Goal: Transaction & Acquisition: Purchase product/service

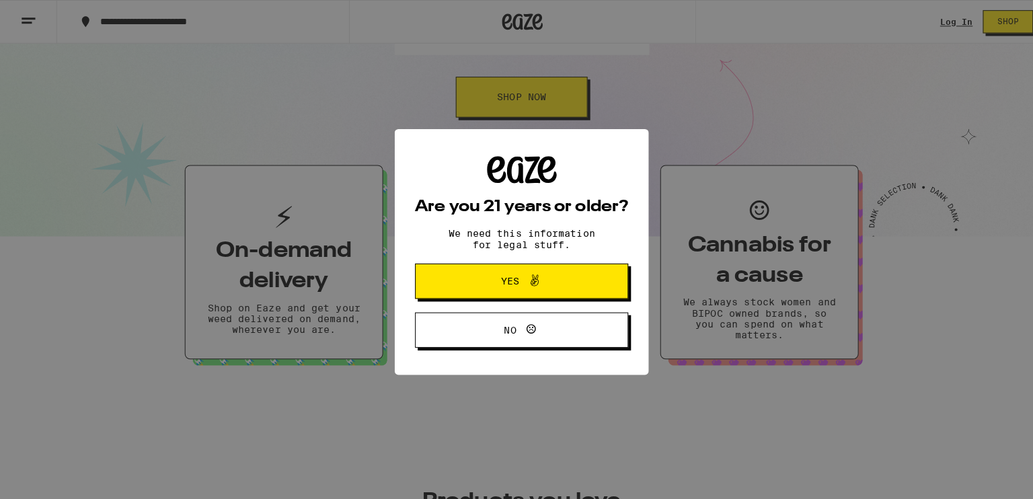
scroll to position [244, 0]
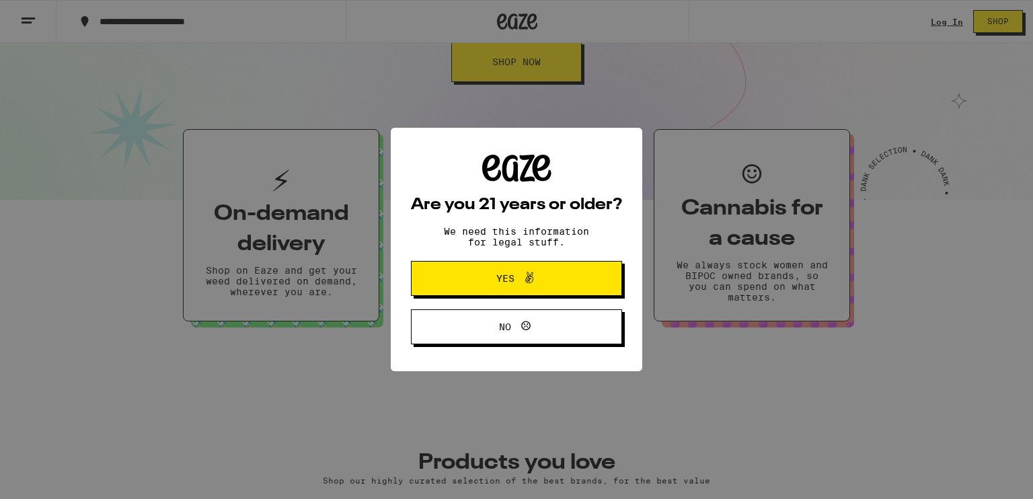
click at [533, 291] on button "Yes" at bounding box center [516, 278] width 211 height 35
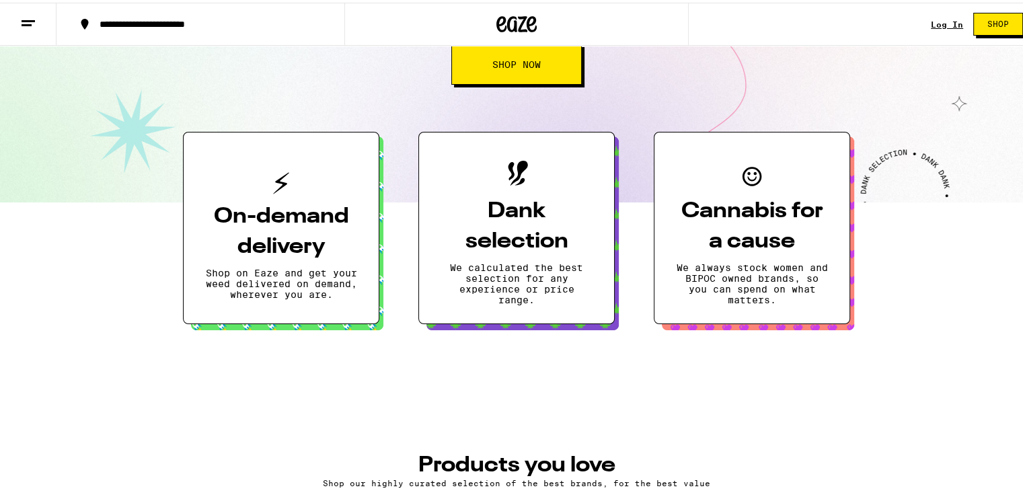
click at [702, 255] on button "Cannabis for a cause We always stock women and BIPOC owned brands, so you can s…" at bounding box center [752, 225] width 196 height 192
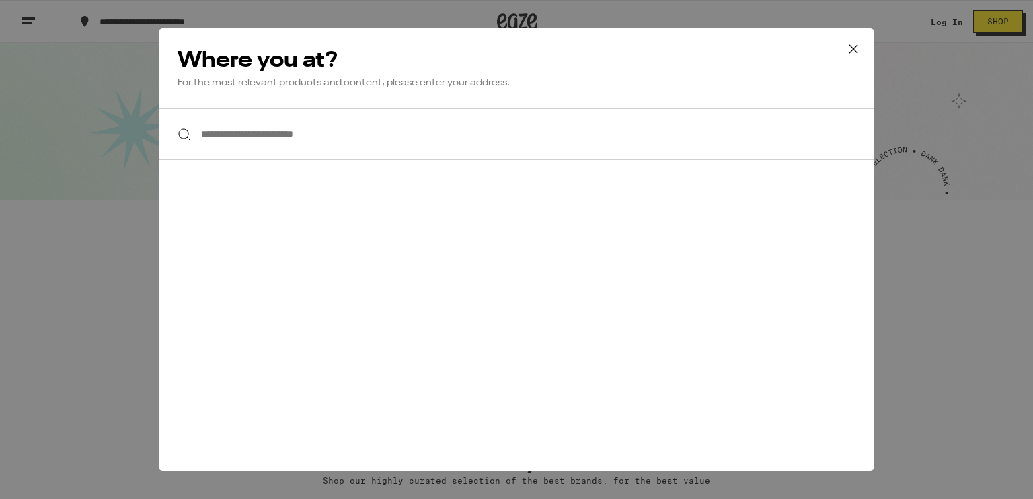
scroll to position [0, 0]
click at [293, 142] on input "**********" at bounding box center [517, 134] width 716 height 52
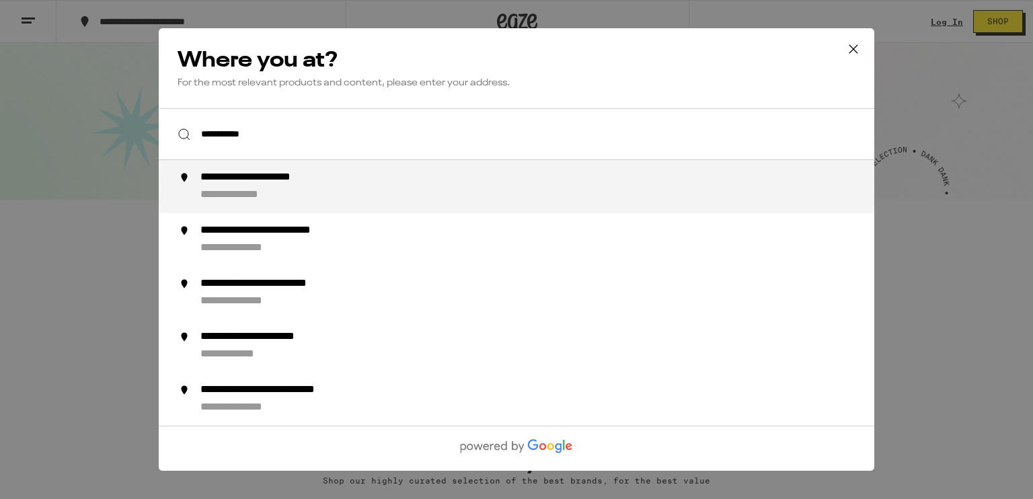
click at [288, 202] on div "**********" at bounding box center [249, 195] width 98 height 14
type input "**********"
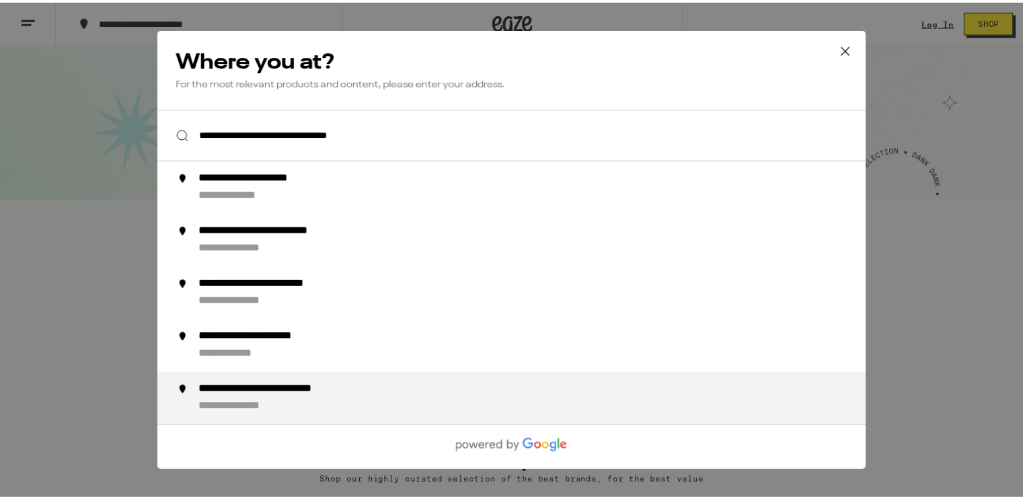
scroll to position [287, 0]
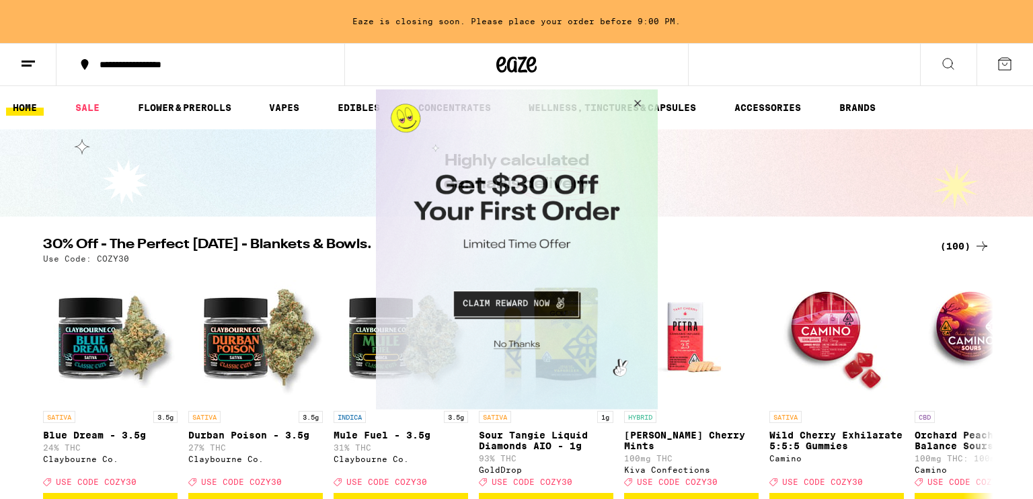
click at [634, 107] on button "Close Modal" at bounding box center [635, 105] width 36 height 32
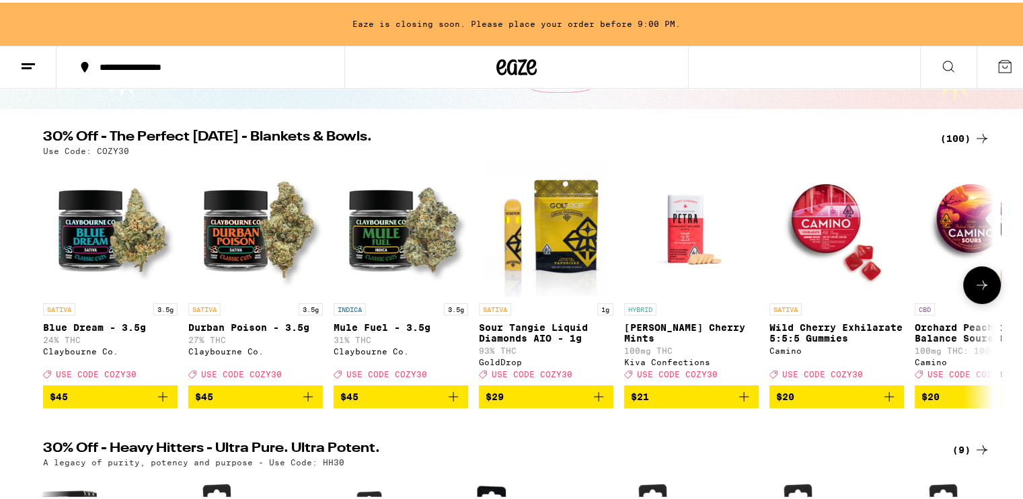
scroll to position [125, 0]
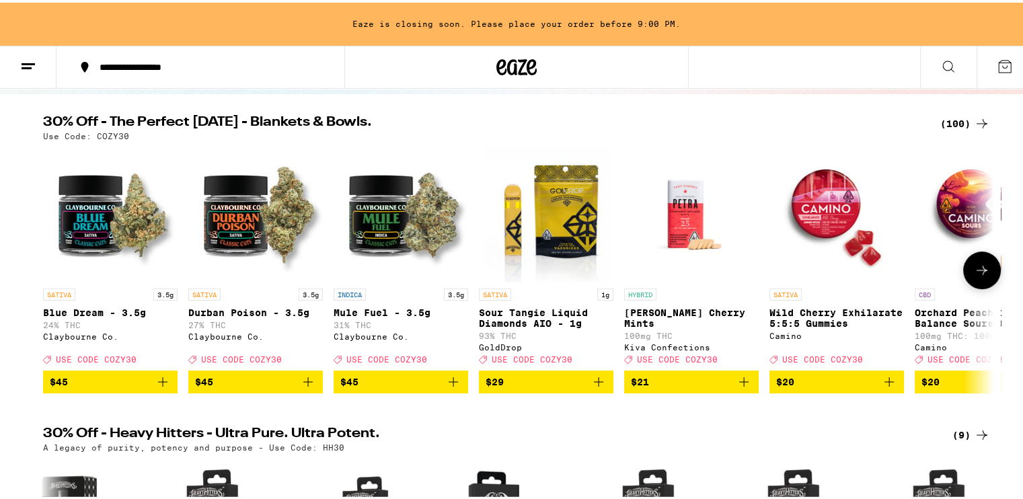
click at [974, 276] on icon at bounding box center [982, 268] width 16 height 16
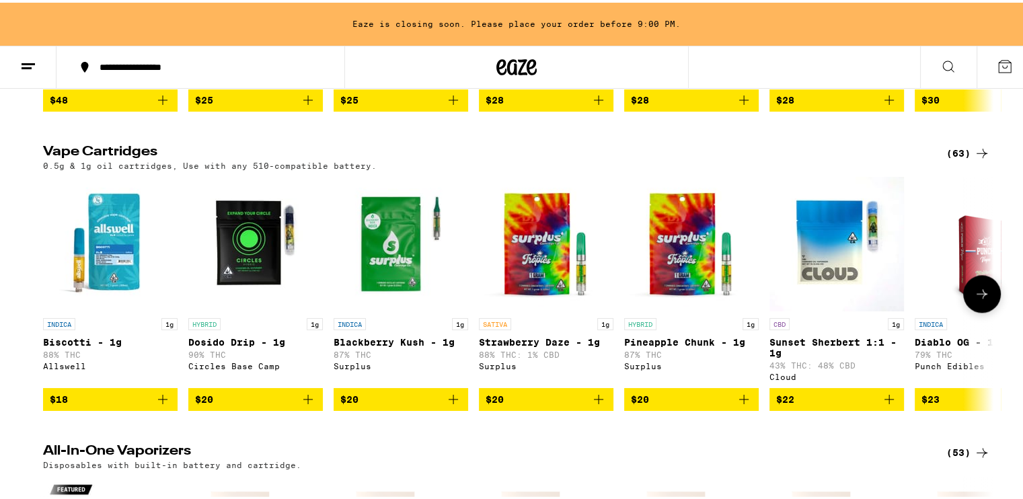
scroll to position [1681, 0]
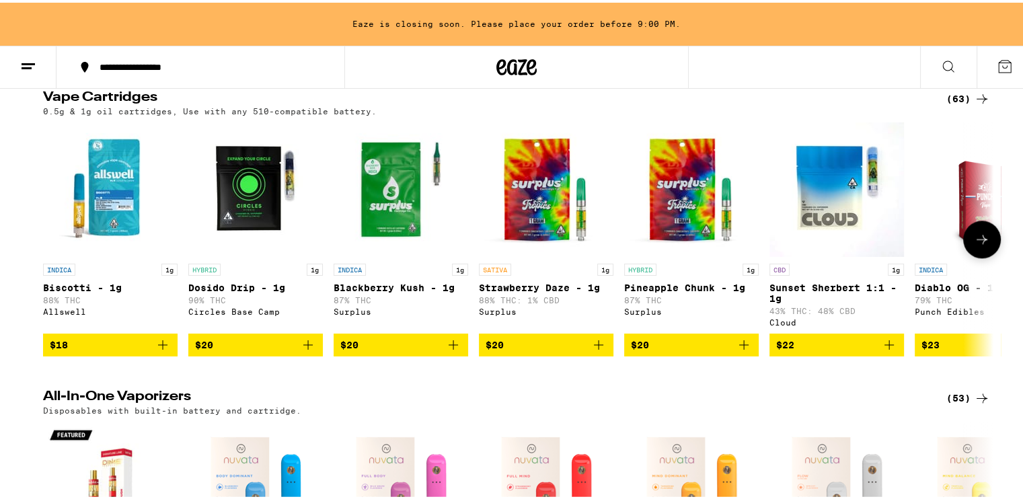
click at [974, 245] on icon at bounding box center [982, 237] width 16 height 16
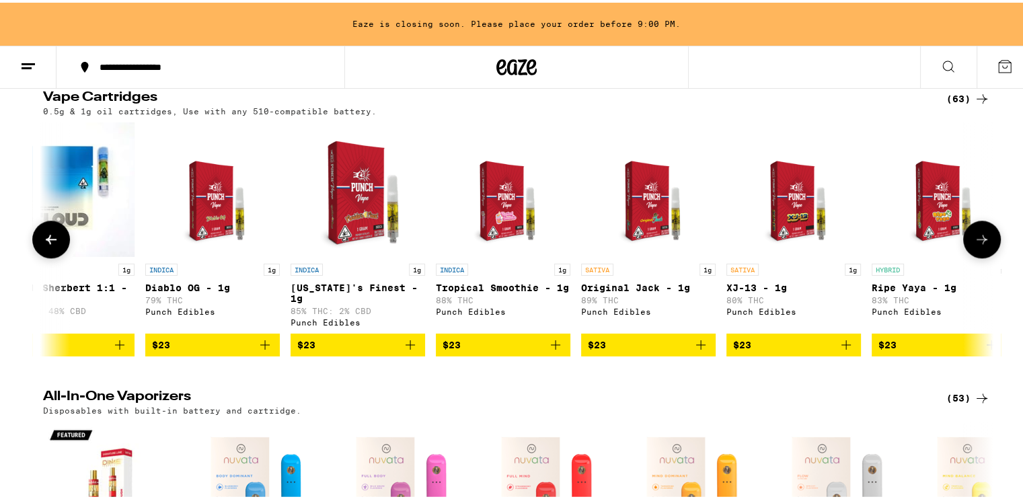
scroll to position [0, 800]
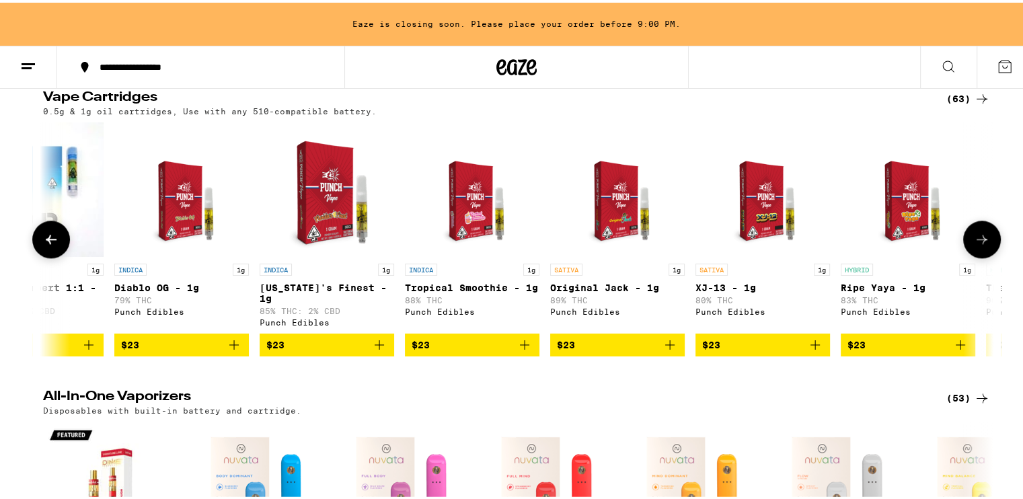
click at [974, 245] on icon at bounding box center [982, 237] width 16 height 16
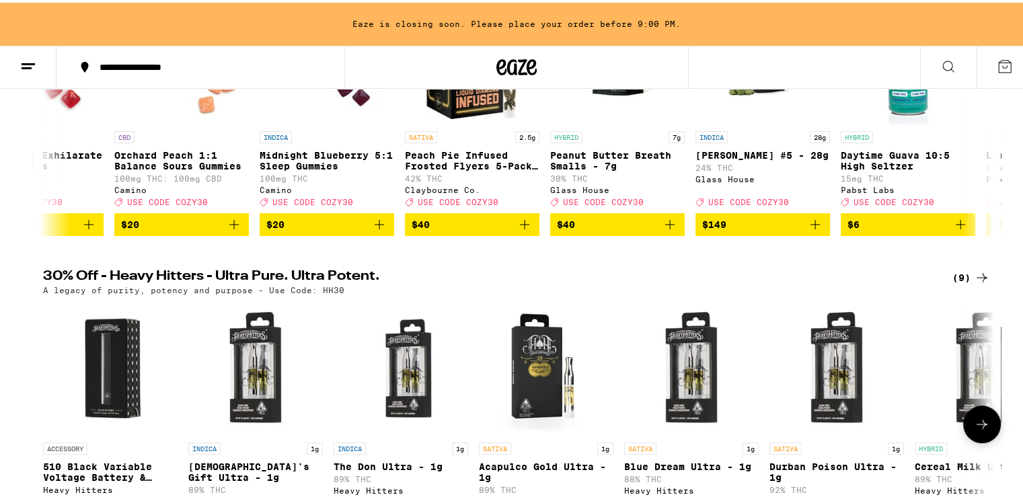
scroll to position [0, 0]
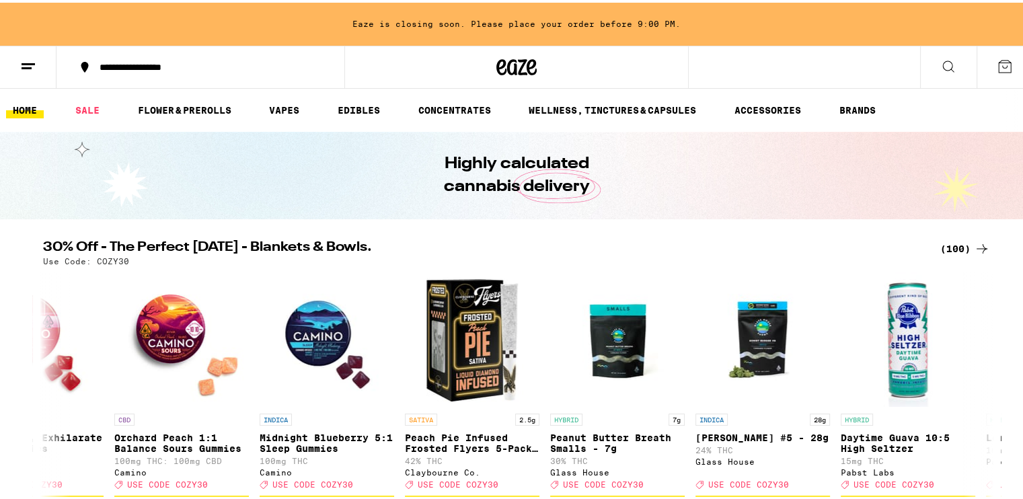
click at [36, 61] on button at bounding box center [28, 65] width 56 height 42
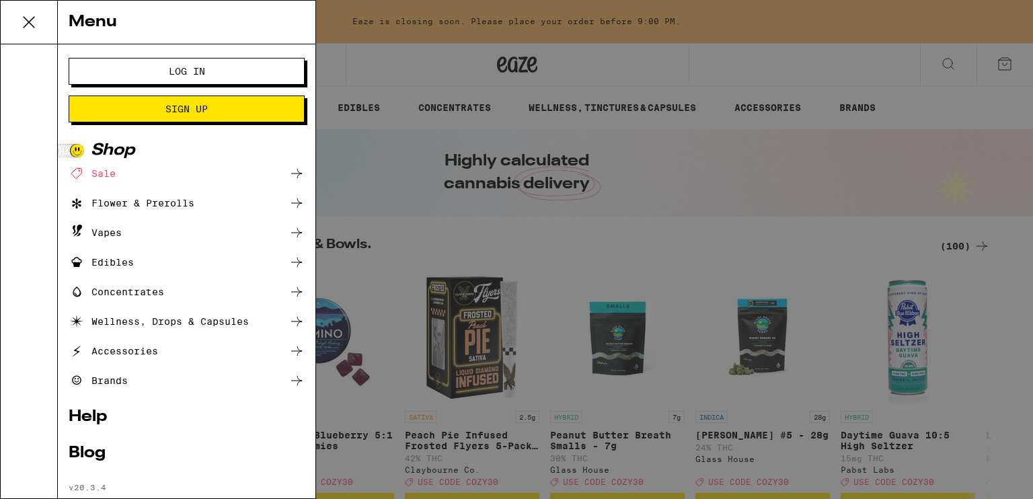
click at [32, 29] on icon at bounding box center [28, 22] width 27 height 27
